Goal: Information Seeking & Learning: Learn about a topic

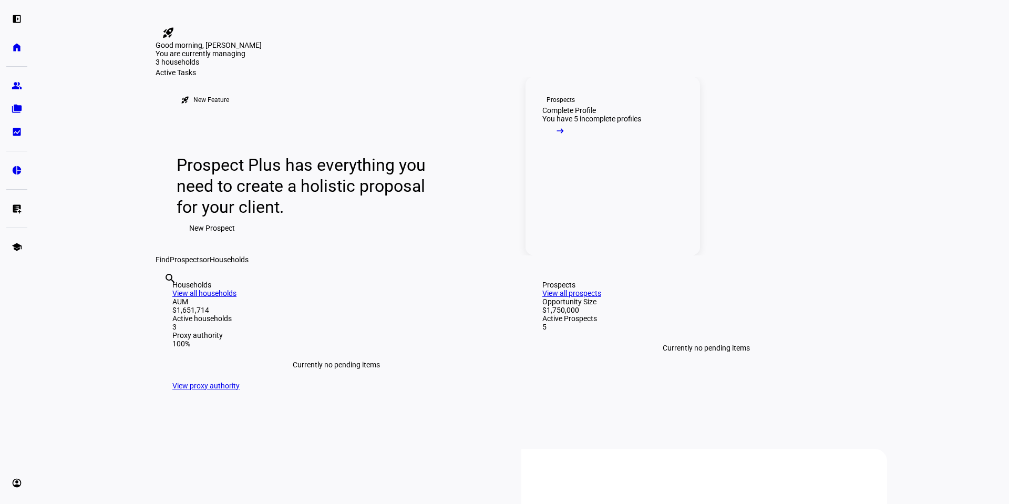
click at [565, 136] on mat-icon "arrow_right_alt" at bounding box center [560, 131] width 11 height 11
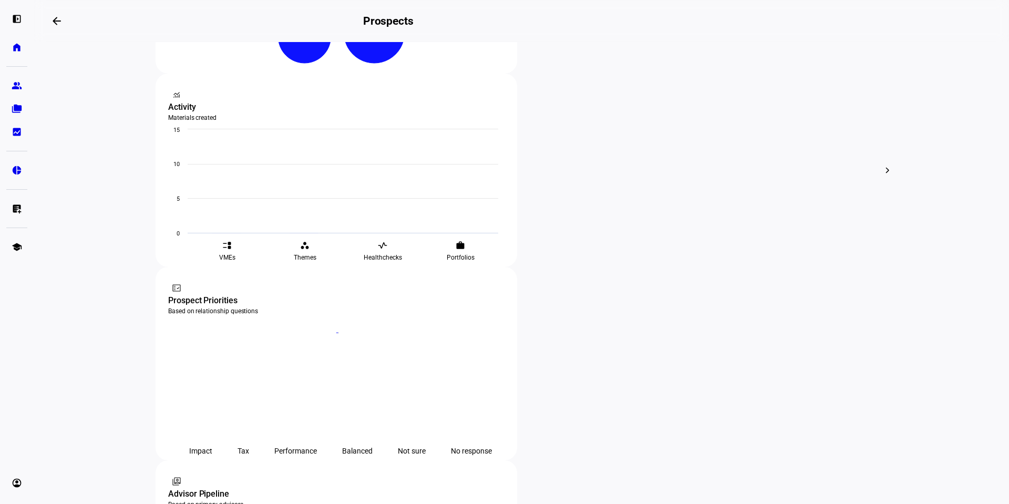
scroll to position [368, 0]
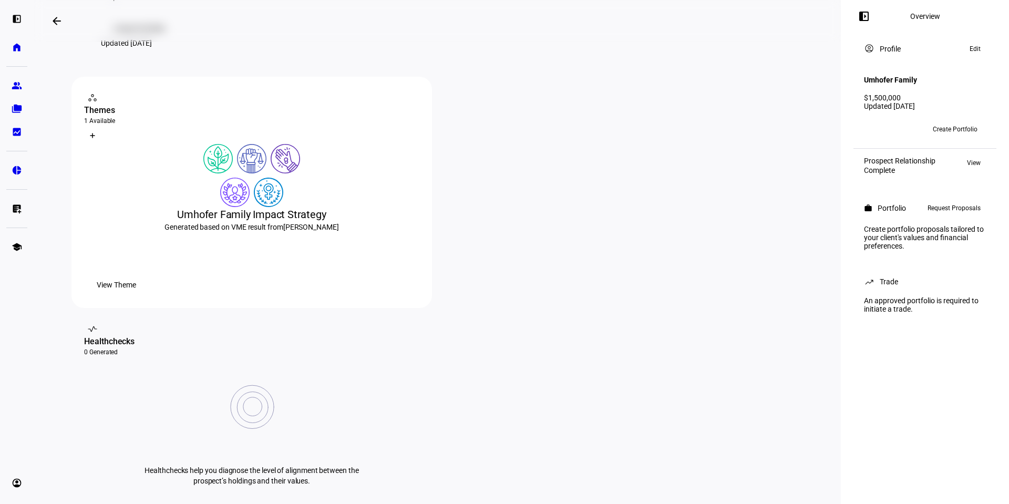
scroll to position [158, 0]
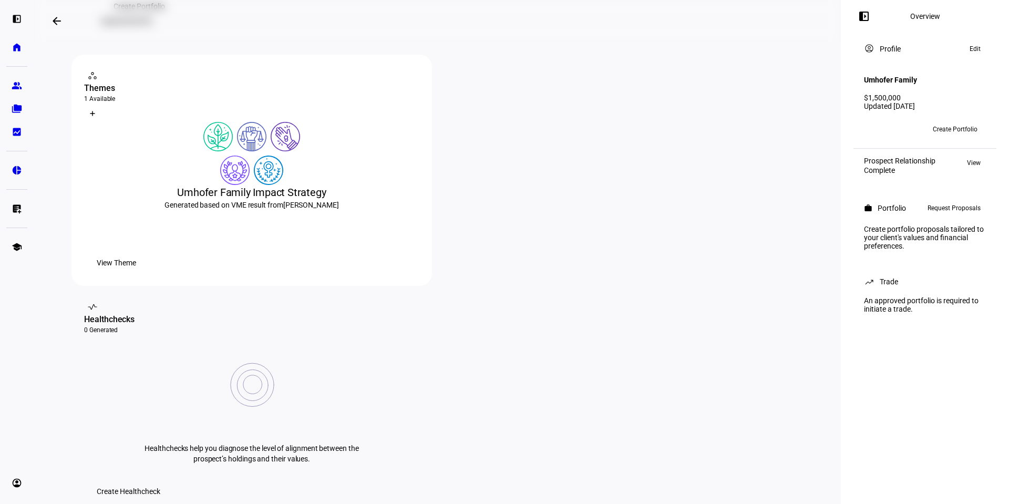
click at [136, 273] on span "View Theme" at bounding box center [116, 262] width 39 height 21
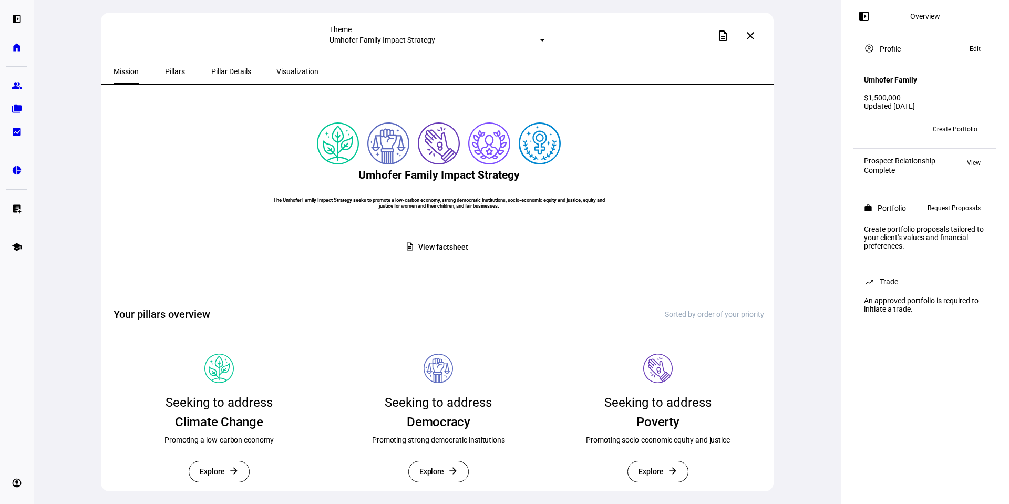
click at [438, 257] on span "View factsheet" at bounding box center [442, 247] width 49 height 20
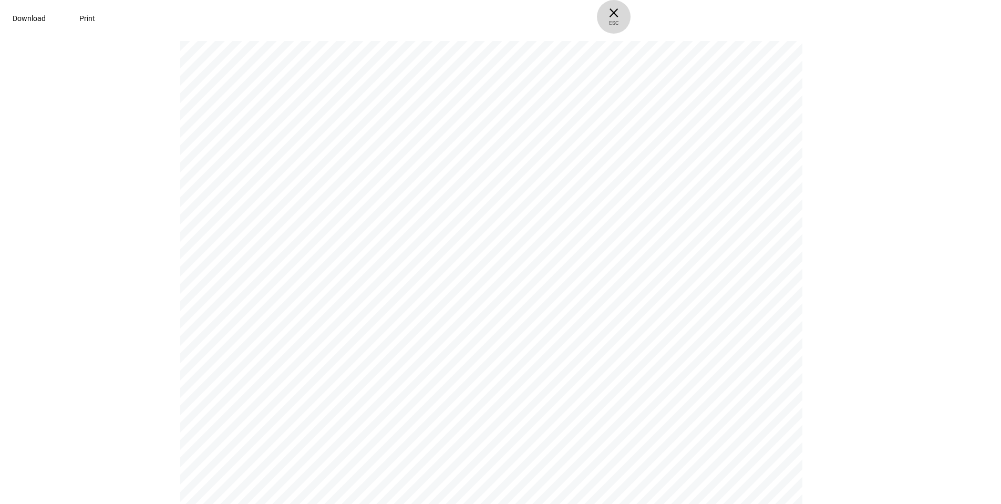
click at [631, 12] on span "× ESC" at bounding box center [614, 17] width 34 height 34
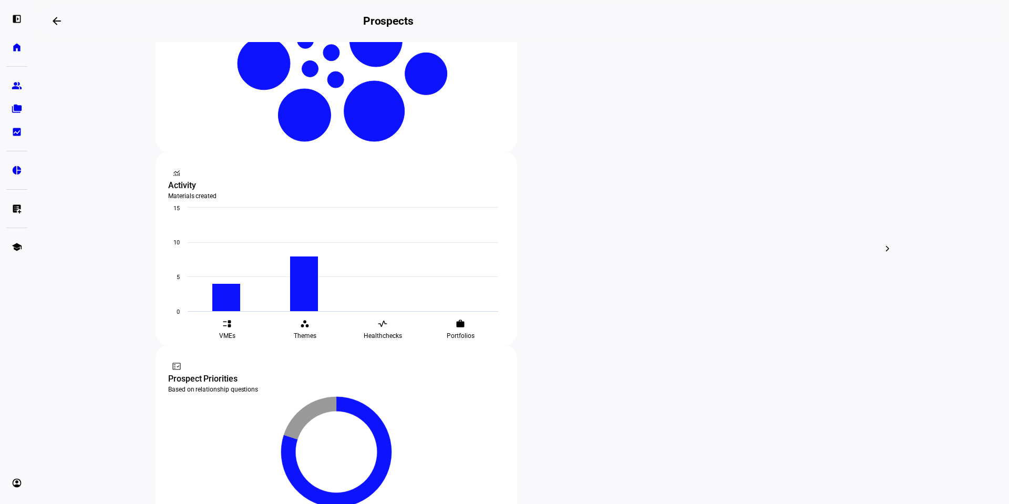
scroll to position [315, 0]
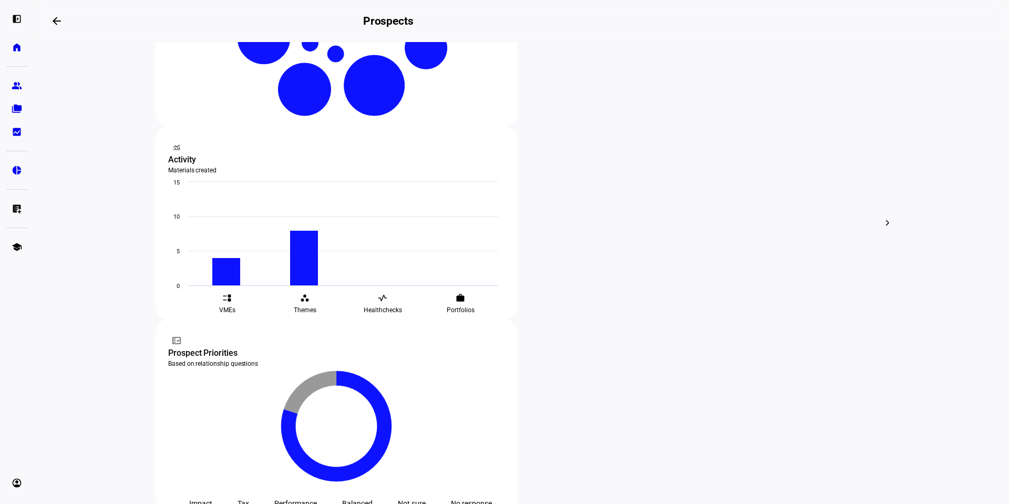
click at [273, 300] on div at bounding box center [504, 252] width 1009 height 504
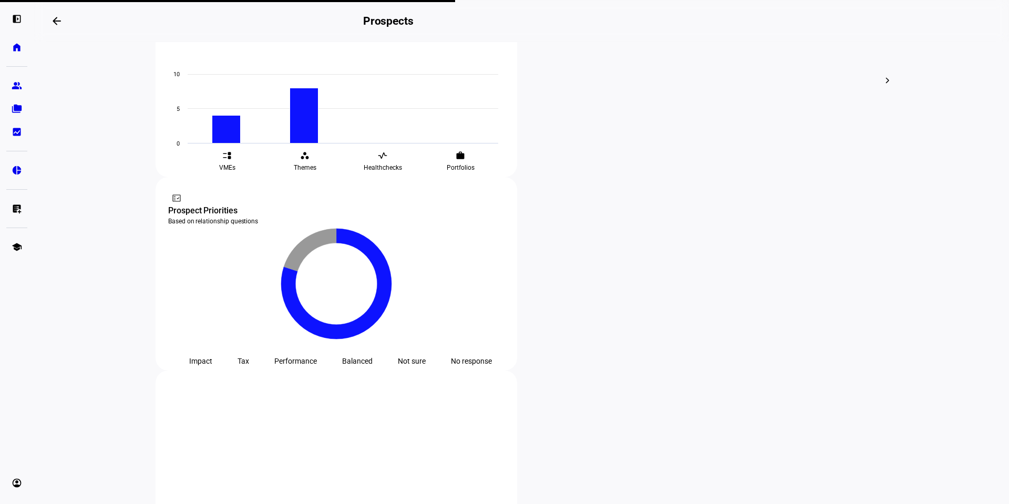
scroll to position [405, 0]
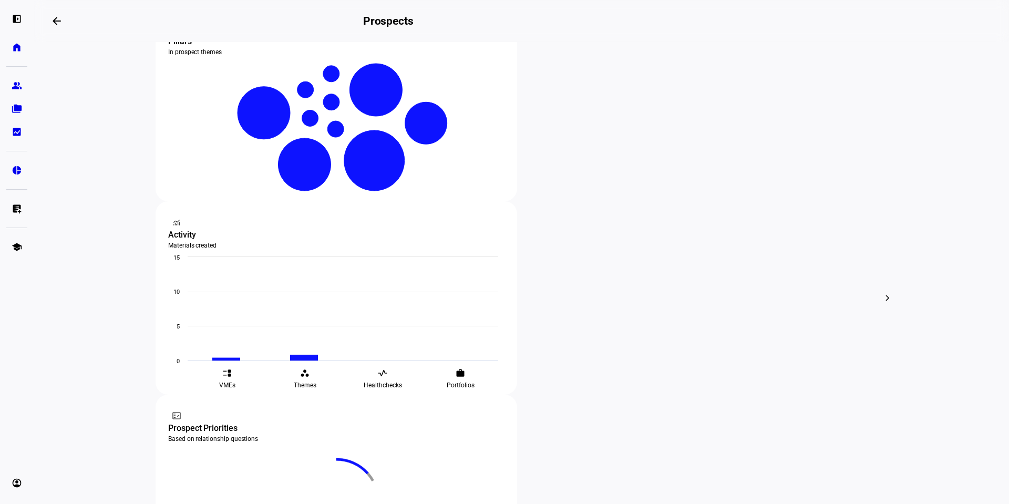
scroll to position [263, 0]
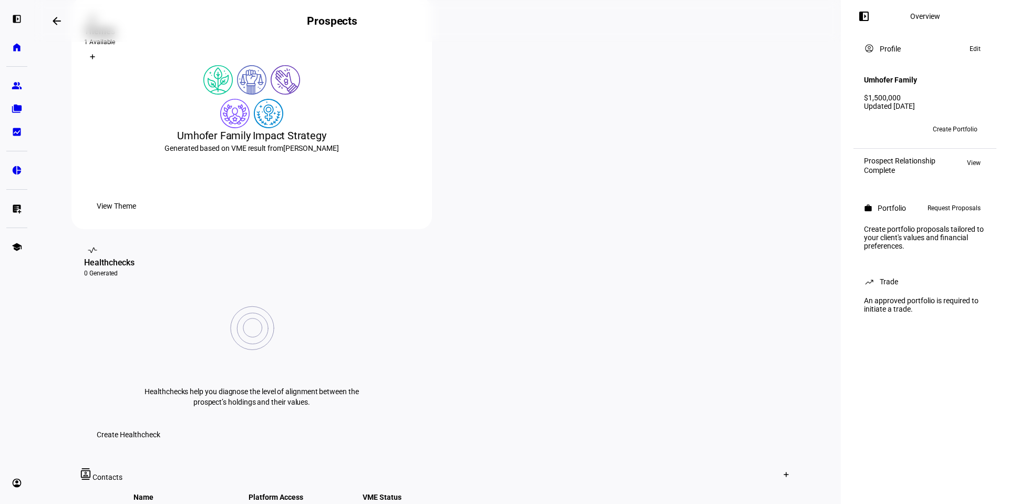
scroll to position [210, 0]
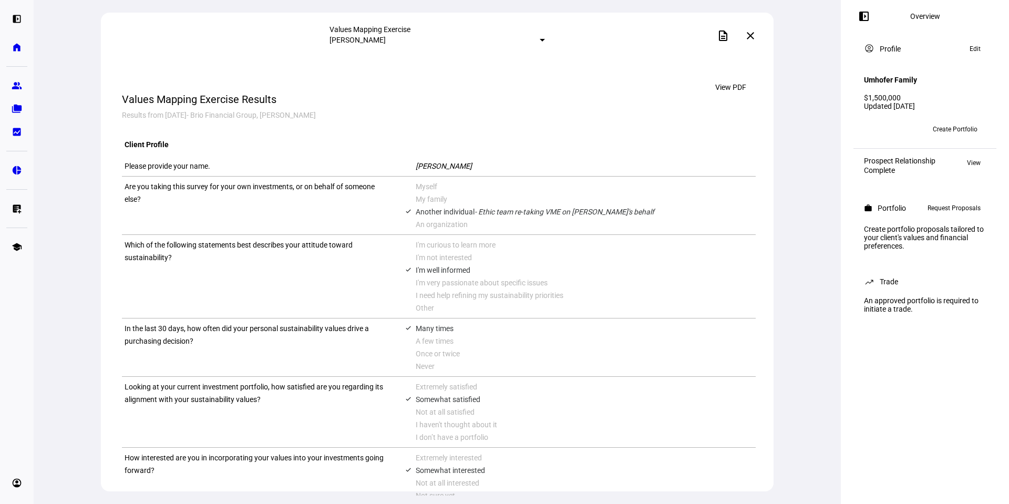
click at [753, 35] on mat-icon "close" at bounding box center [750, 35] width 13 height 13
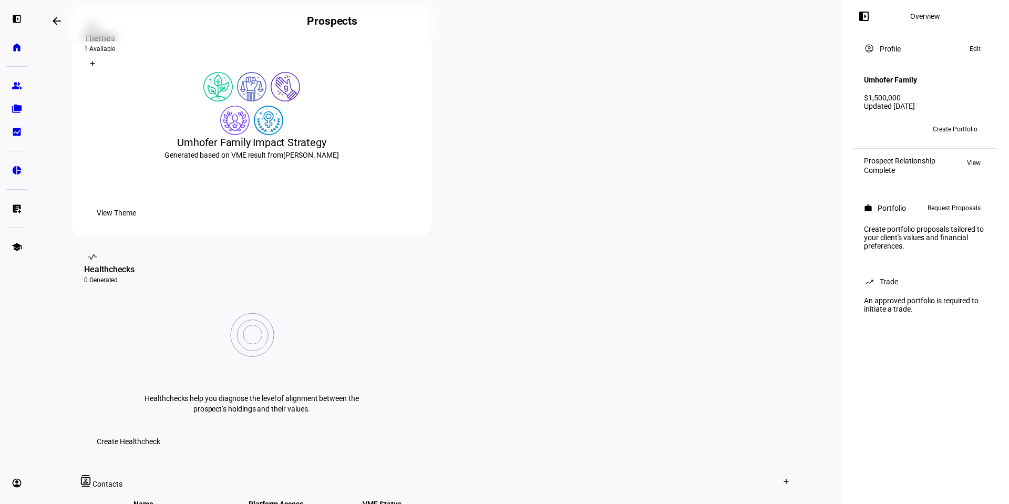
scroll to position [210, 0]
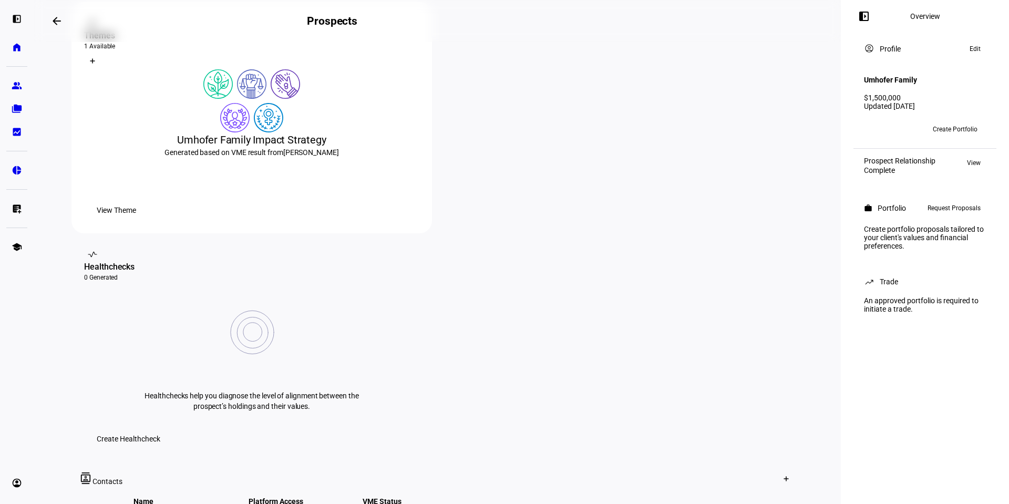
click at [136, 221] on span "View Theme" at bounding box center [116, 210] width 39 height 21
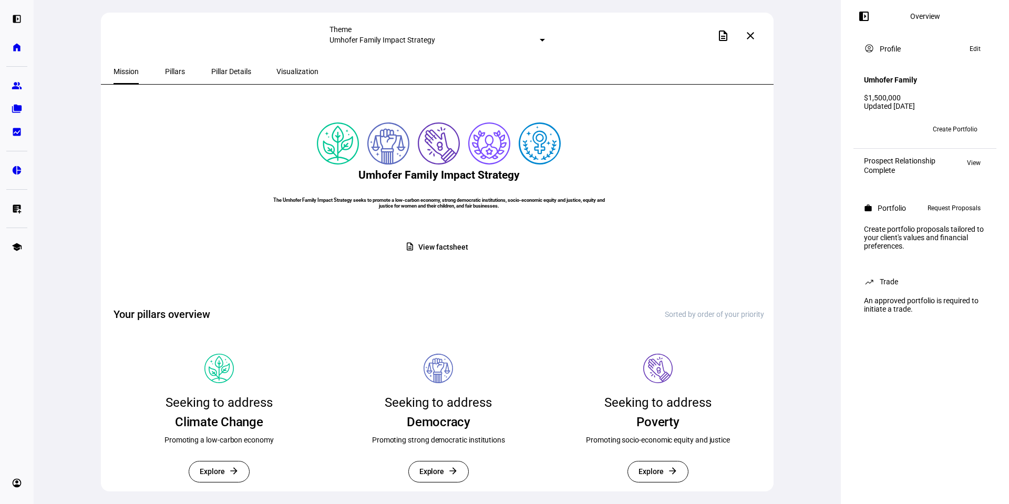
click at [167, 71] on span "Pillars" at bounding box center [175, 71] width 20 height 7
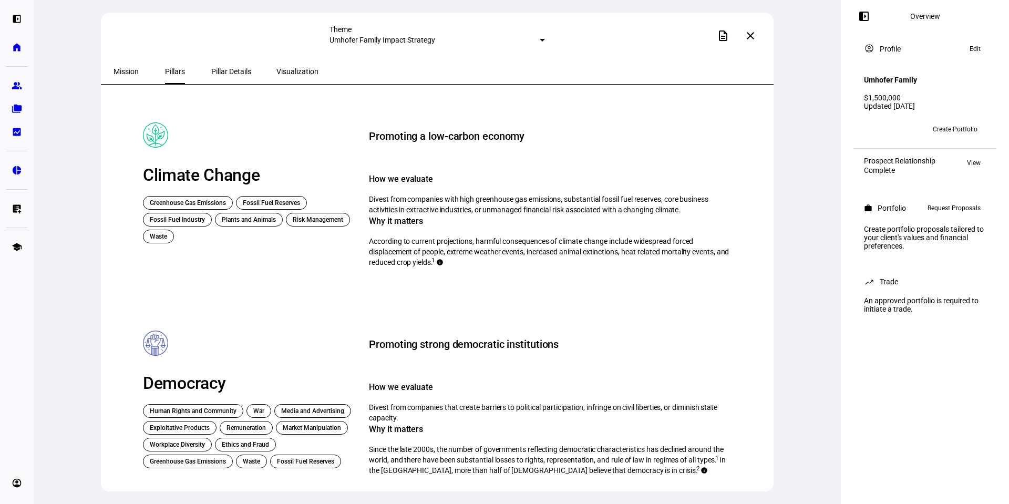
click at [214, 68] on span "Pillar Details" at bounding box center [231, 71] width 40 height 7
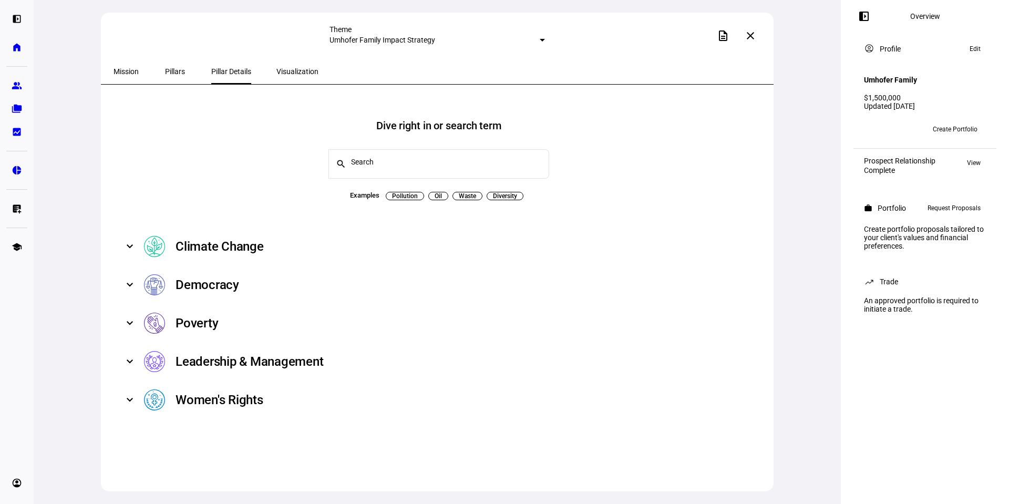
click at [276, 69] on span "Visualization" at bounding box center [297, 71] width 42 height 7
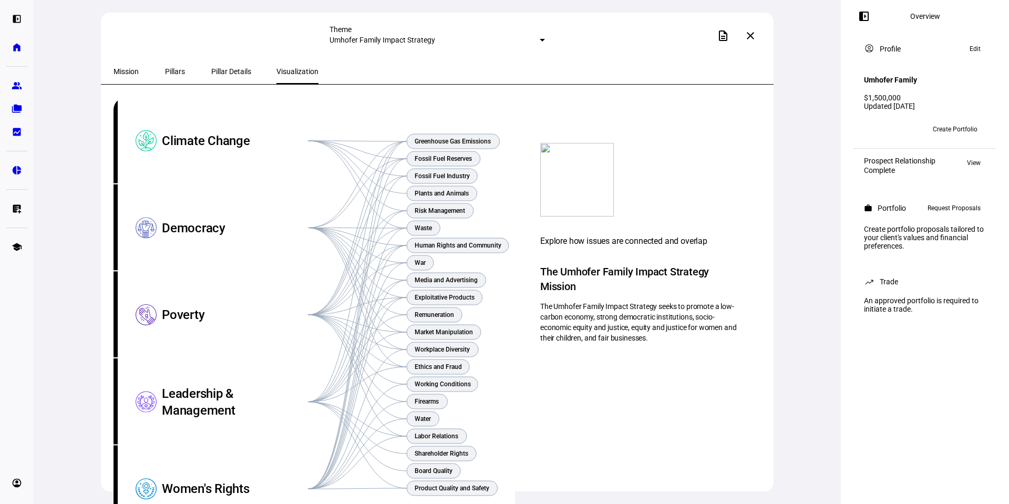
click at [165, 69] on span "Pillars" at bounding box center [175, 71] width 20 height 7
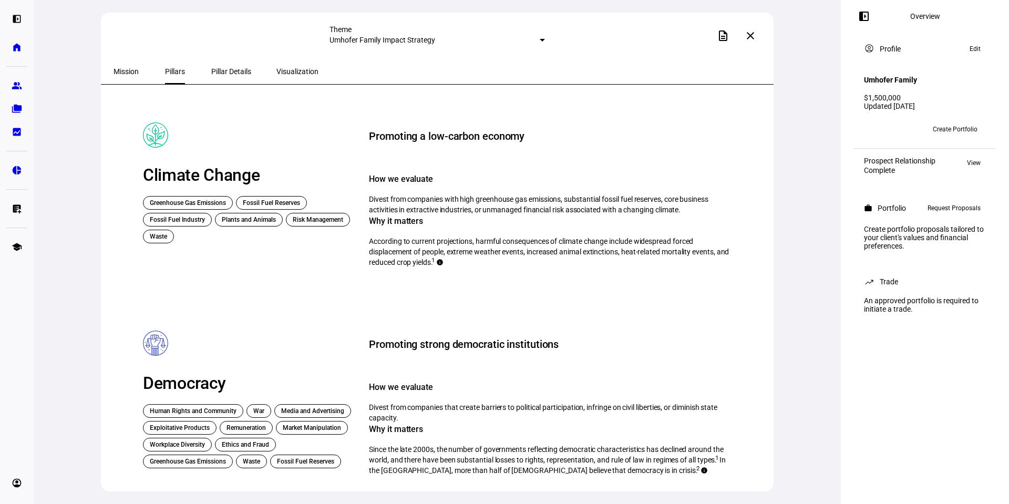
click at [126, 68] on span "Mission" at bounding box center [125, 71] width 25 height 7
